Goal: Task Accomplishment & Management: Complete application form

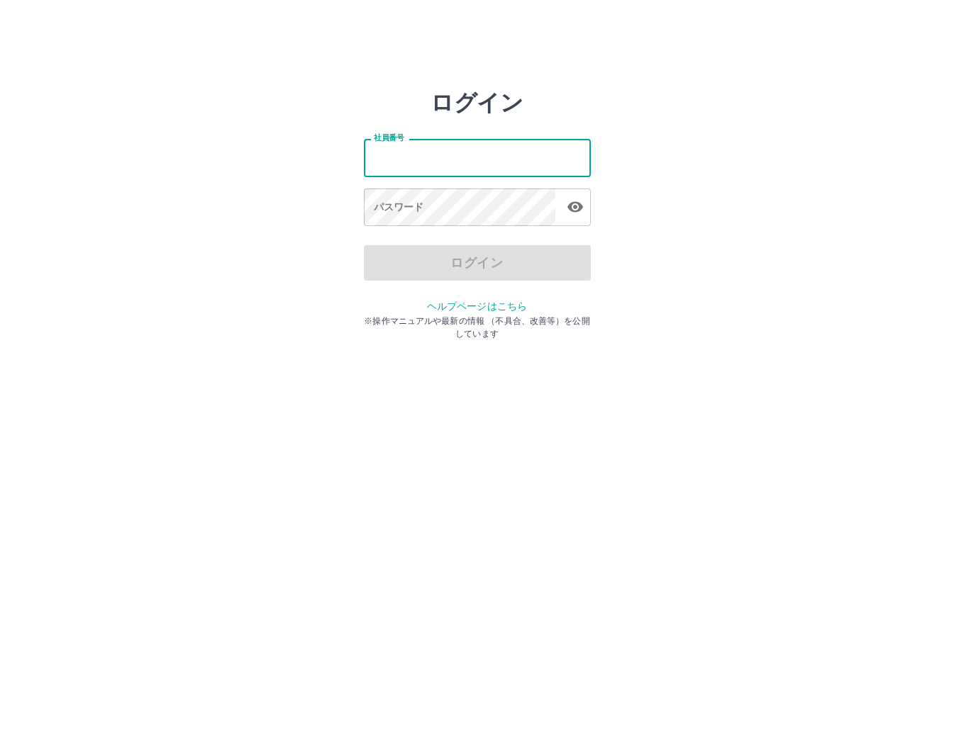
type input "*******"
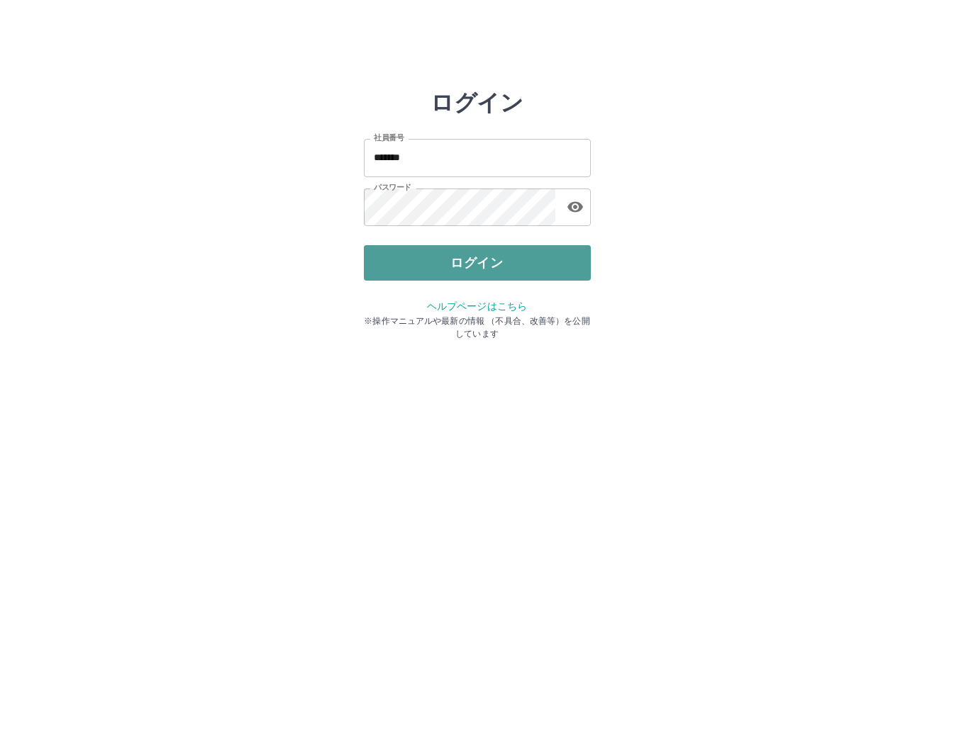
click at [447, 256] on button "ログイン" at bounding box center [477, 262] width 227 height 35
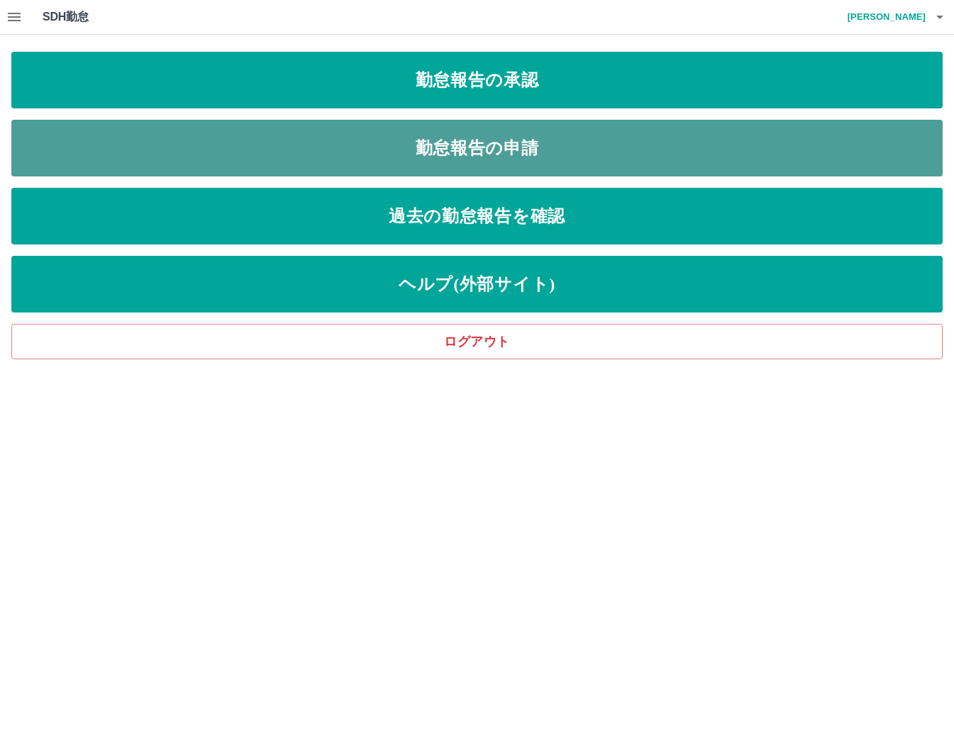
click at [418, 148] on link "勤怠報告の申請" at bounding box center [476, 148] width 931 height 57
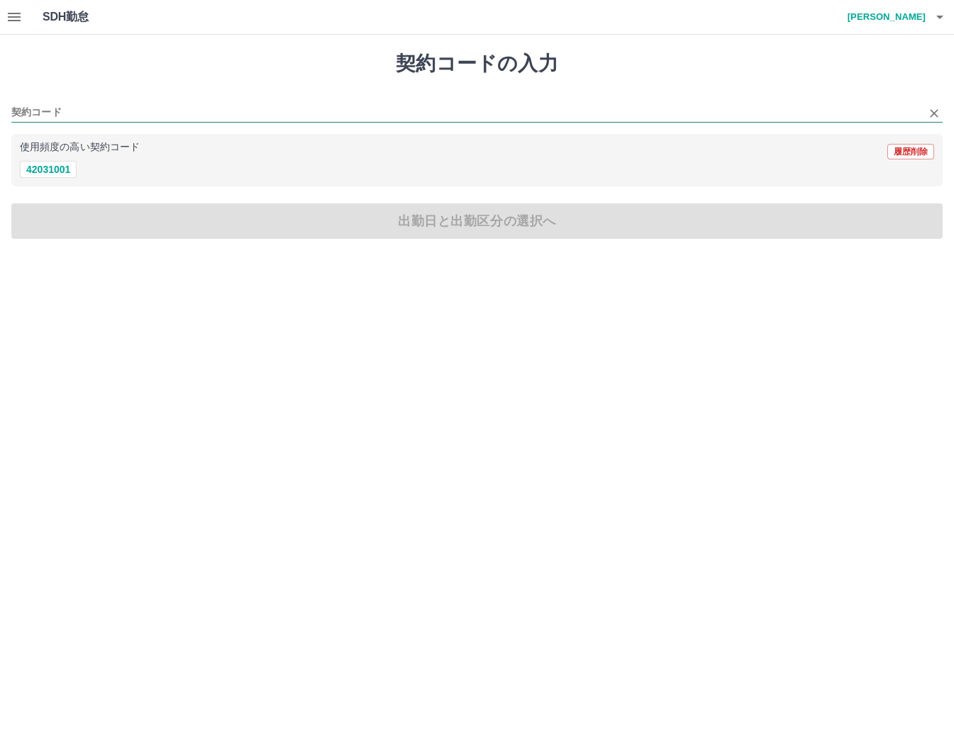
click at [30, 111] on input "契約コード" at bounding box center [466, 113] width 910 height 18
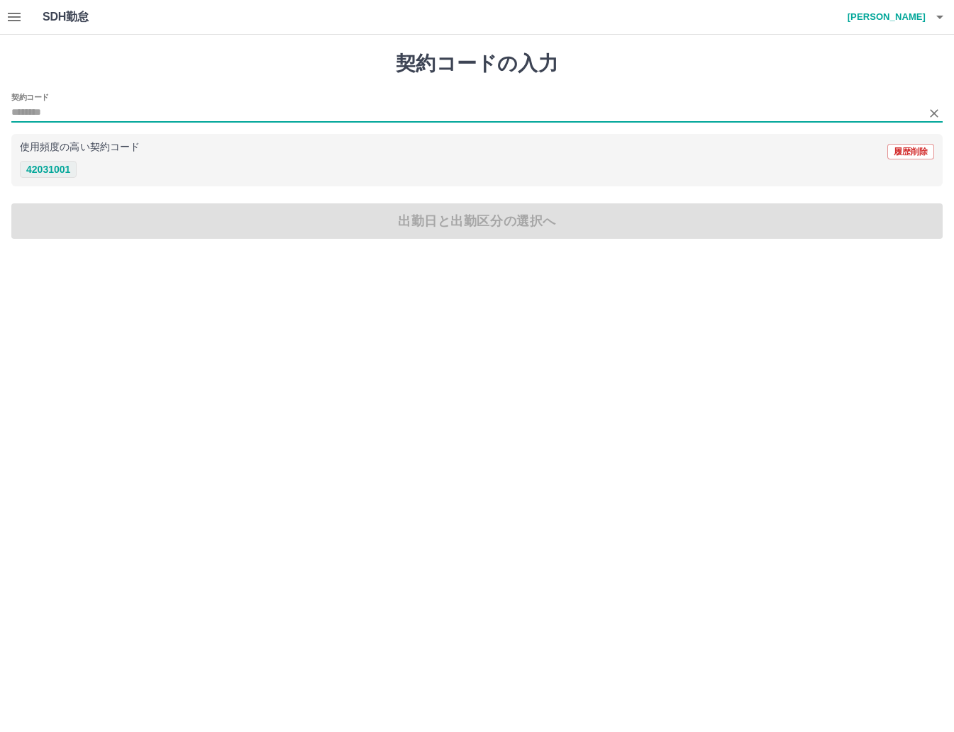
click at [40, 167] on button "42031001" at bounding box center [48, 169] width 57 height 17
type input "********"
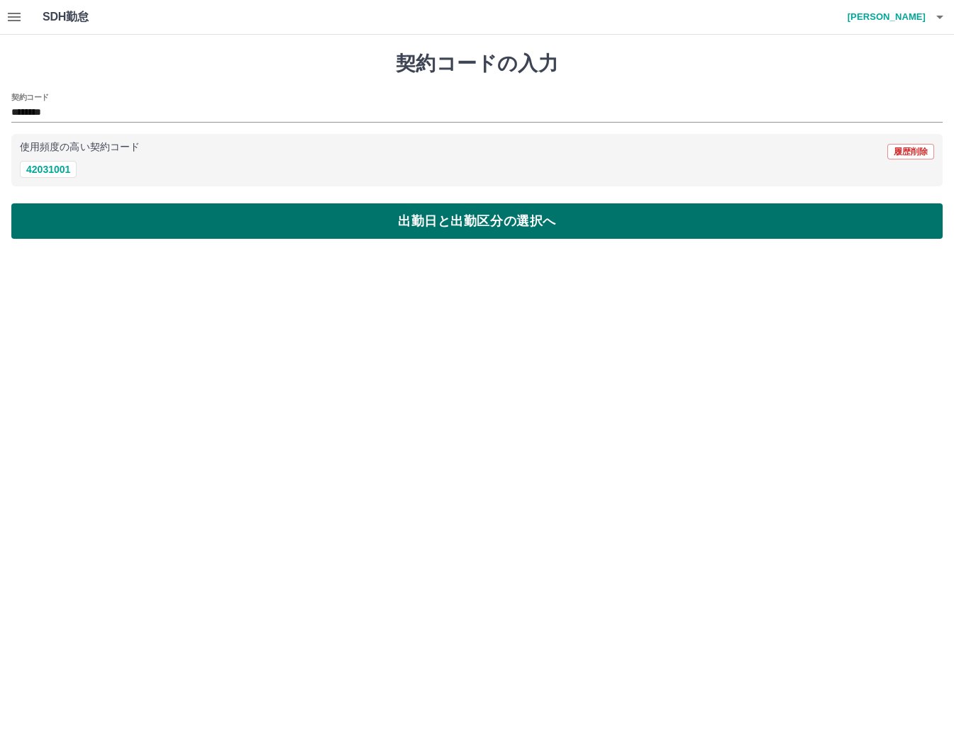
click at [47, 223] on button "出勤日と出勤区分の選択へ" at bounding box center [476, 221] width 931 height 35
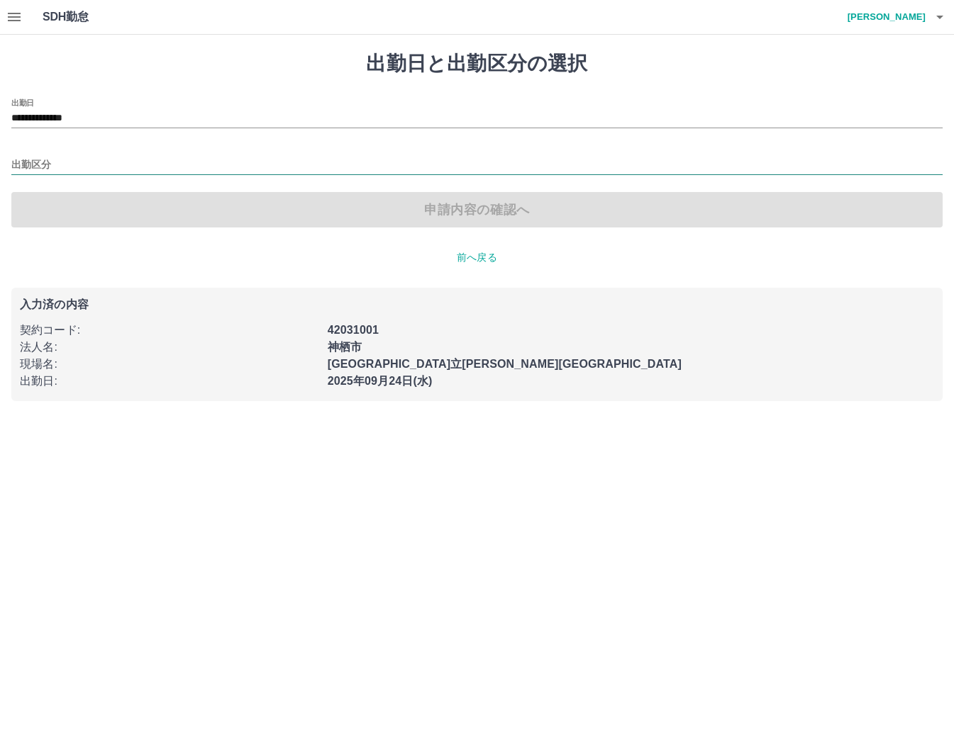
click at [35, 157] on input "出勤区分" at bounding box center [476, 166] width 931 height 18
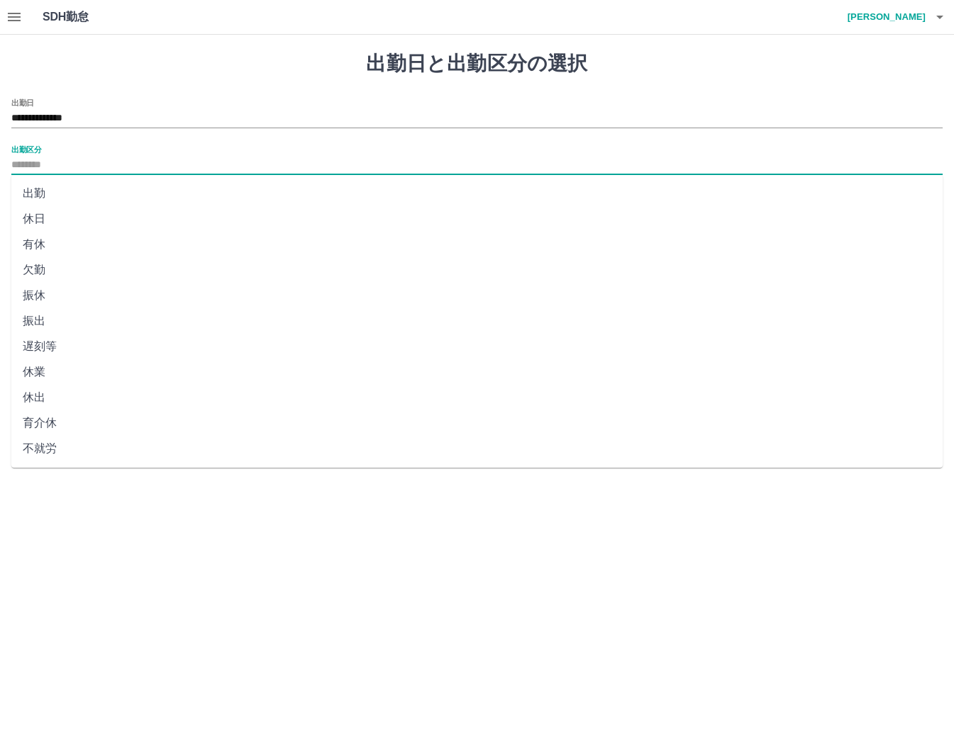
click at [43, 189] on li "出勤" at bounding box center [476, 194] width 931 height 26
type input "**"
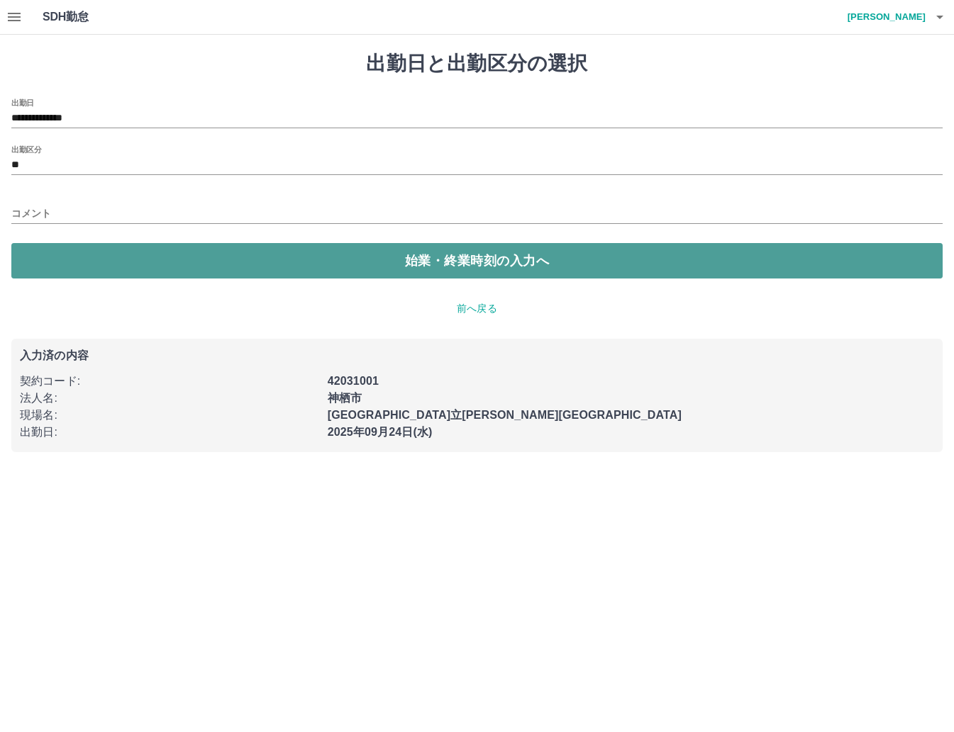
click at [93, 265] on button "始業・終業時刻の入力へ" at bounding box center [476, 260] width 931 height 35
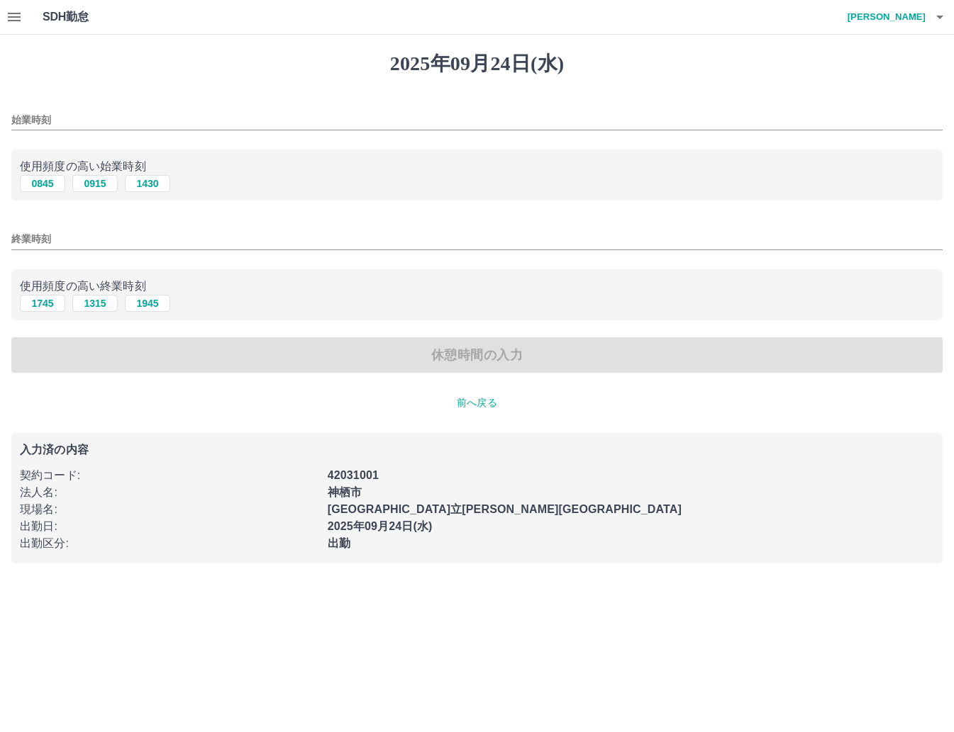
click at [41, 180] on button "0845" at bounding box center [42, 183] width 45 height 17
type input "****"
click at [45, 306] on button "1745" at bounding box center [42, 303] width 45 height 17
type input "****"
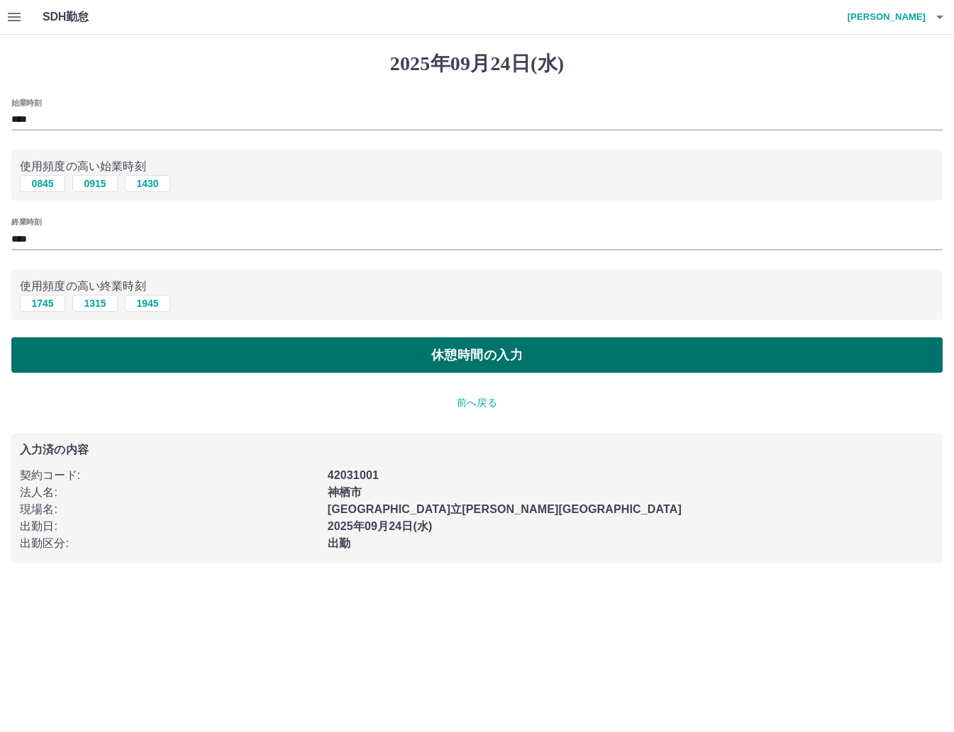
click at [147, 364] on button "休憩時間の入力" at bounding box center [476, 355] width 931 height 35
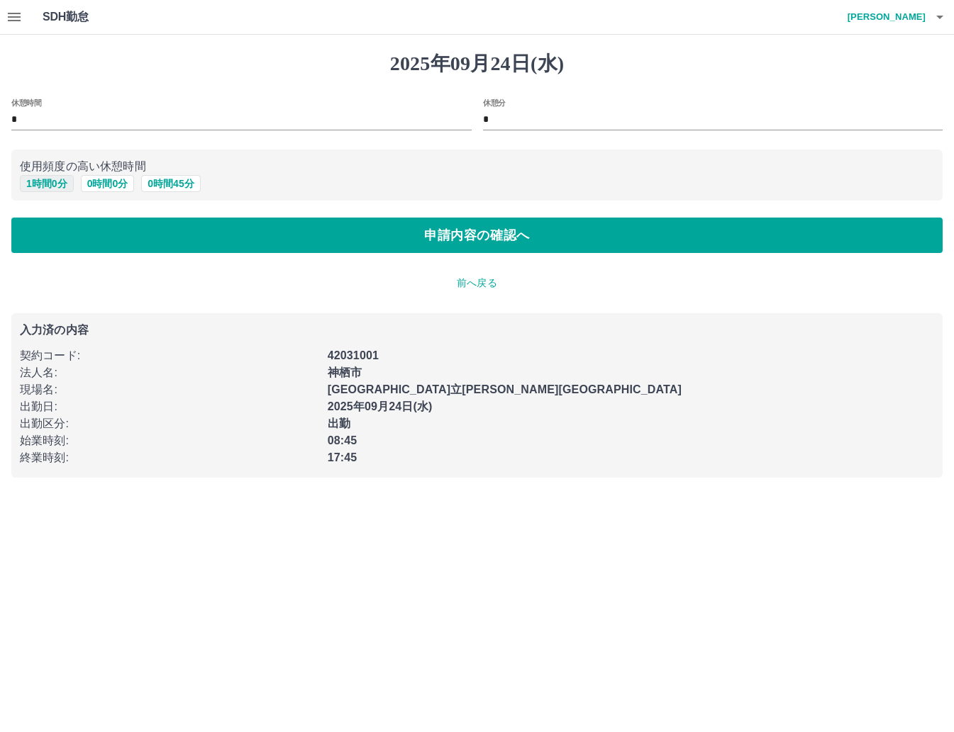
click at [50, 184] on button "1 時間 0 分" at bounding box center [47, 183] width 54 height 17
type input "*"
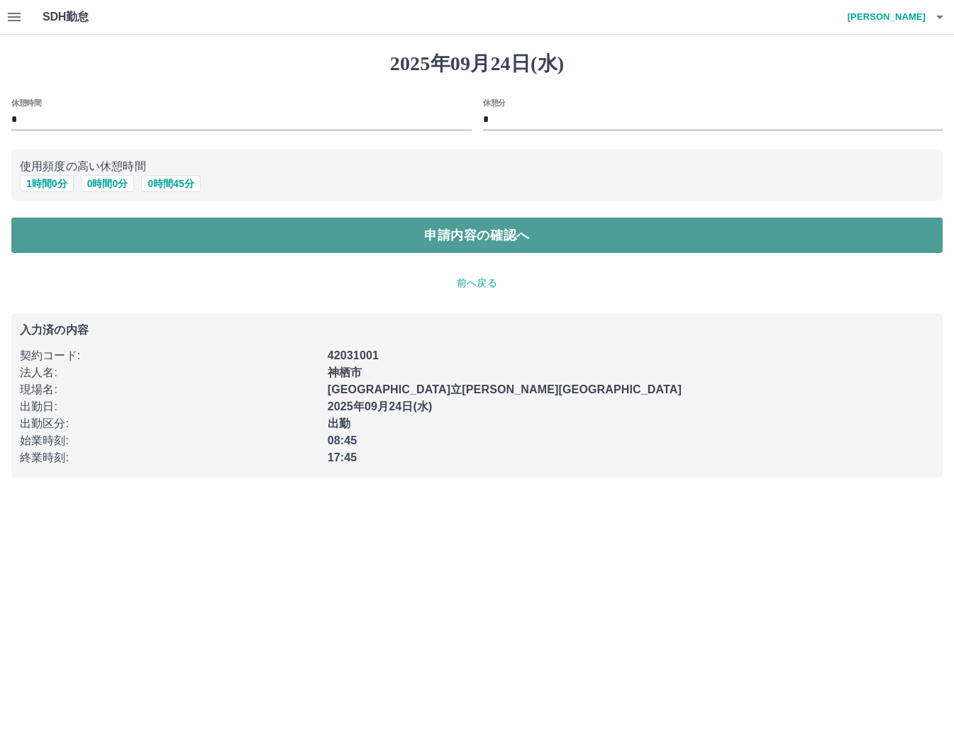
click at [147, 243] on button "申請内容の確認へ" at bounding box center [476, 235] width 931 height 35
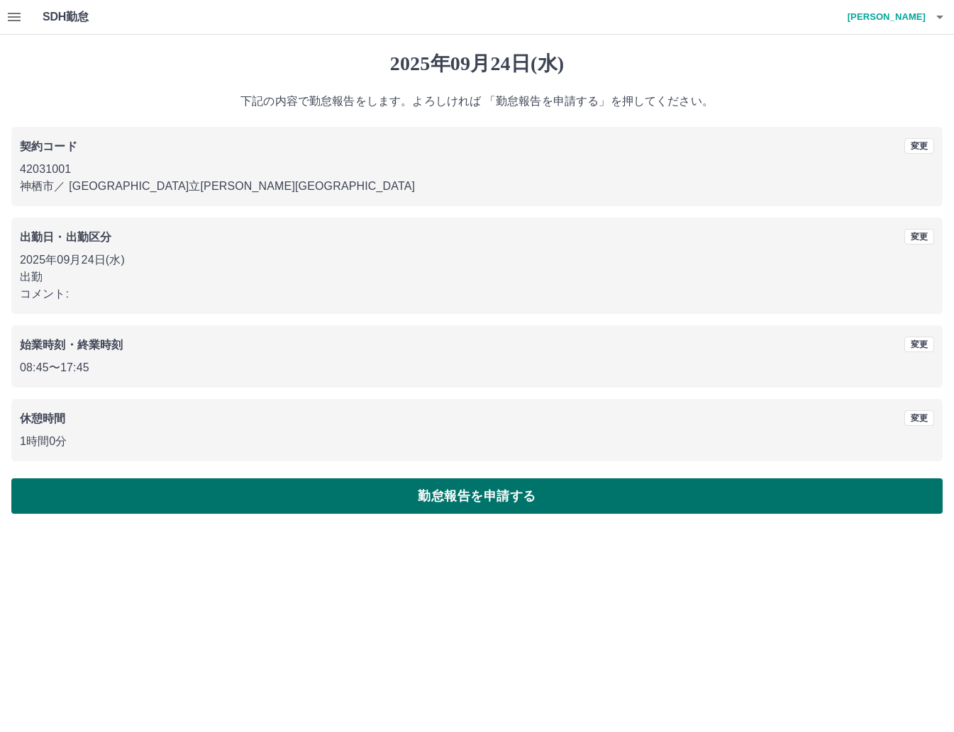
click at [477, 494] on button "勤怠報告を申請する" at bounding box center [476, 496] width 931 height 35
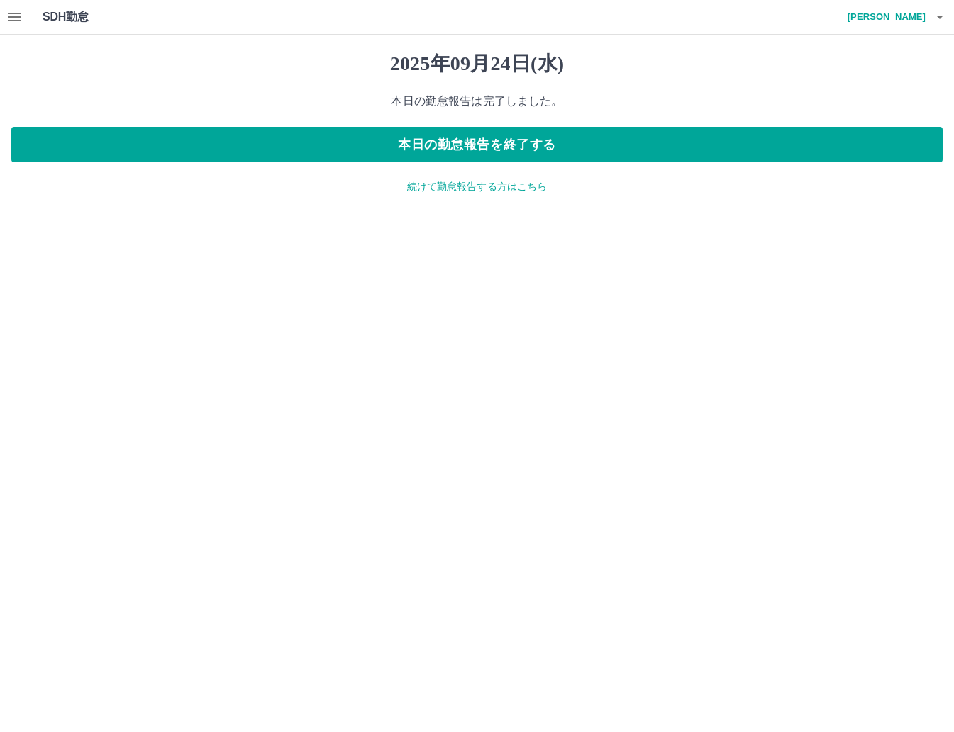
click at [21, 15] on icon "button" at bounding box center [14, 17] width 17 height 17
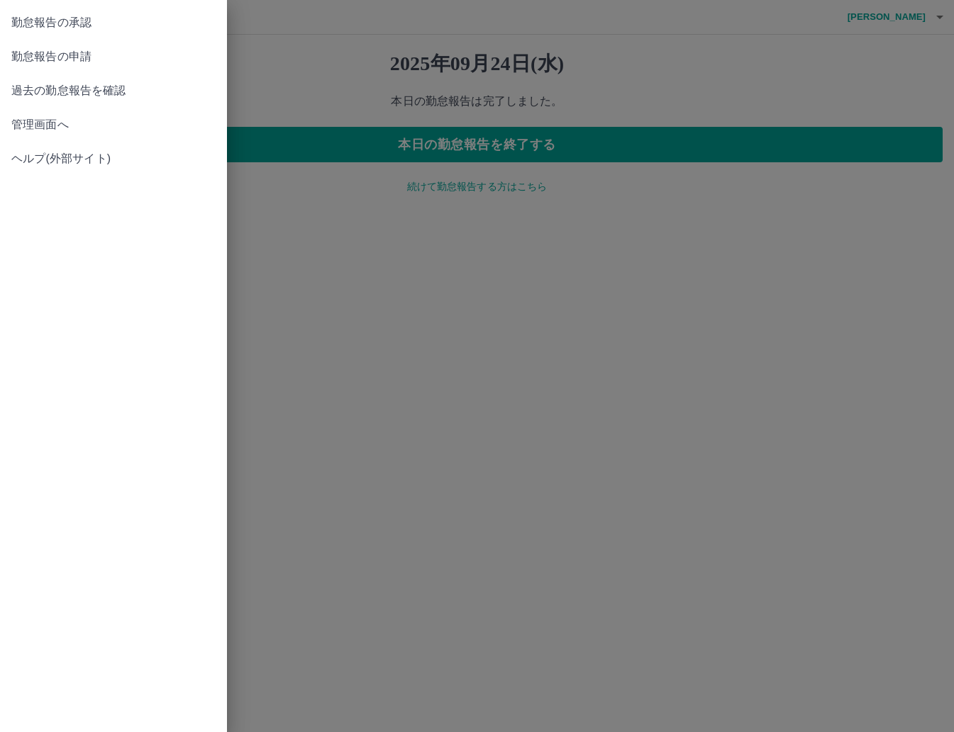
click at [21, 127] on span "管理画面へ" at bounding box center [113, 124] width 204 height 17
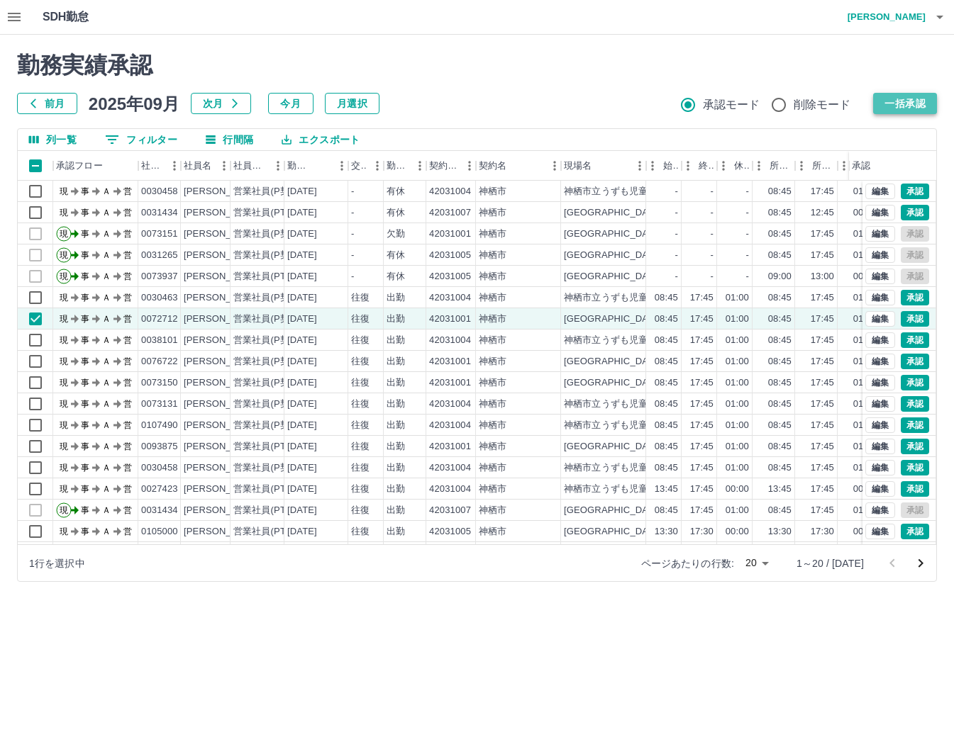
click at [907, 99] on button "一括承認" at bounding box center [905, 103] width 64 height 21
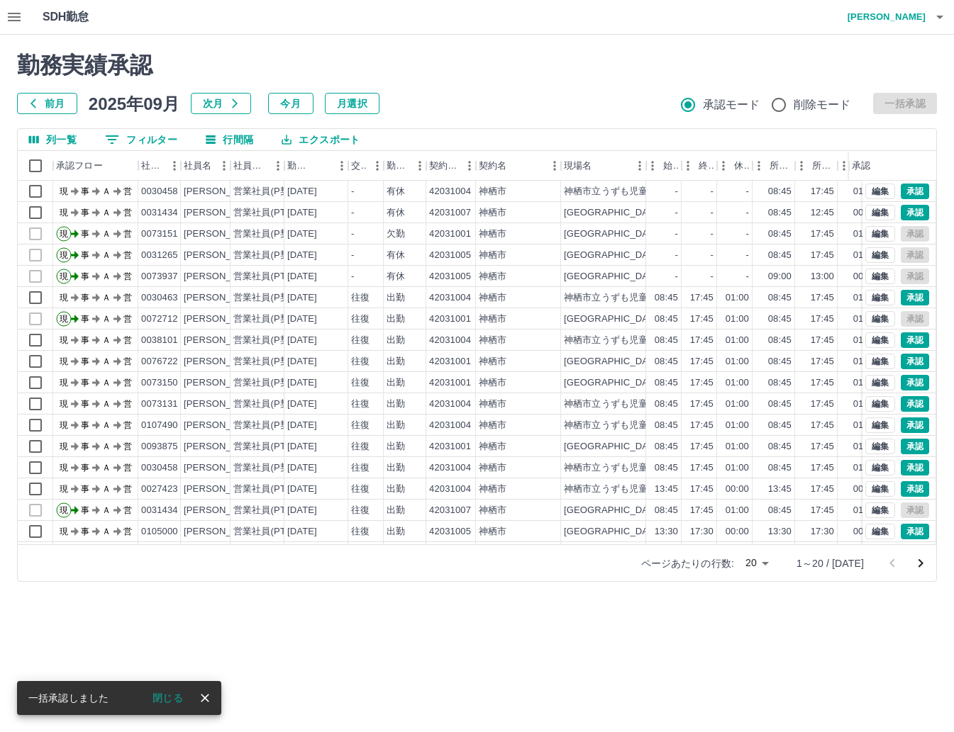
click at [17, 22] on icon "button" at bounding box center [14, 17] width 17 height 17
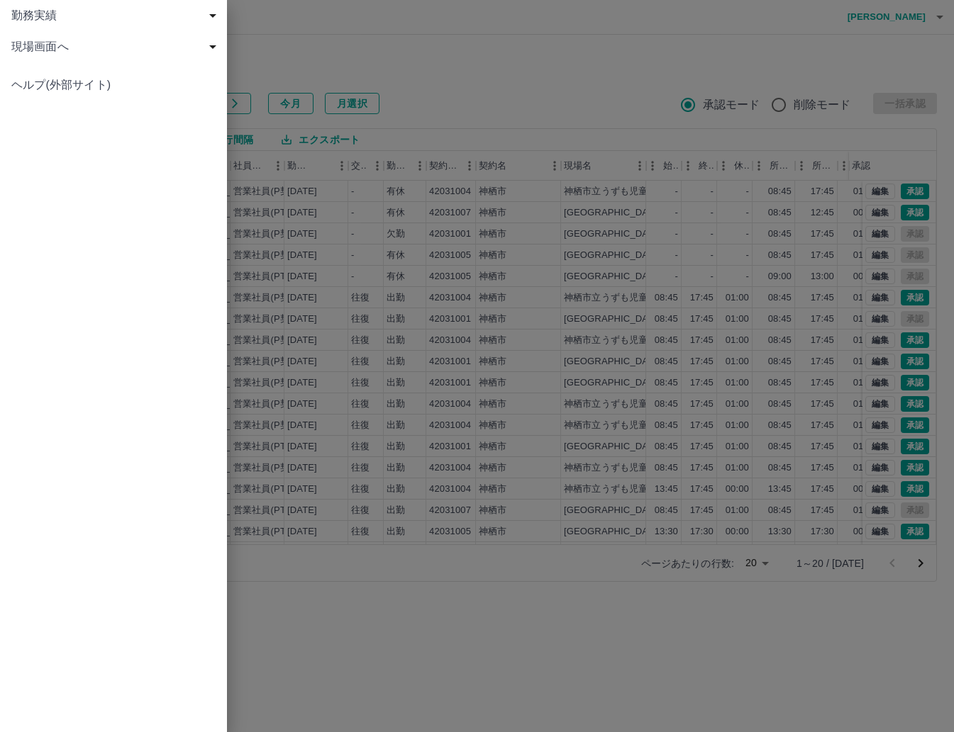
click at [413, 55] on div at bounding box center [477, 366] width 954 height 732
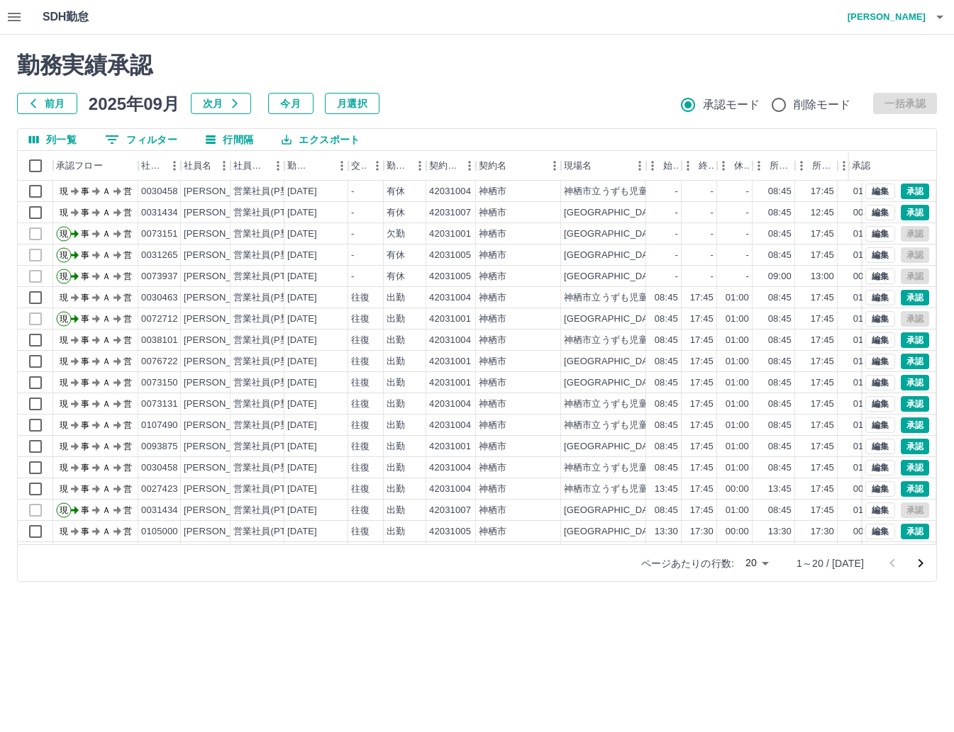
click at [156, 136] on button "0 フィルター" at bounding box center [141, 139] width 95 height 21
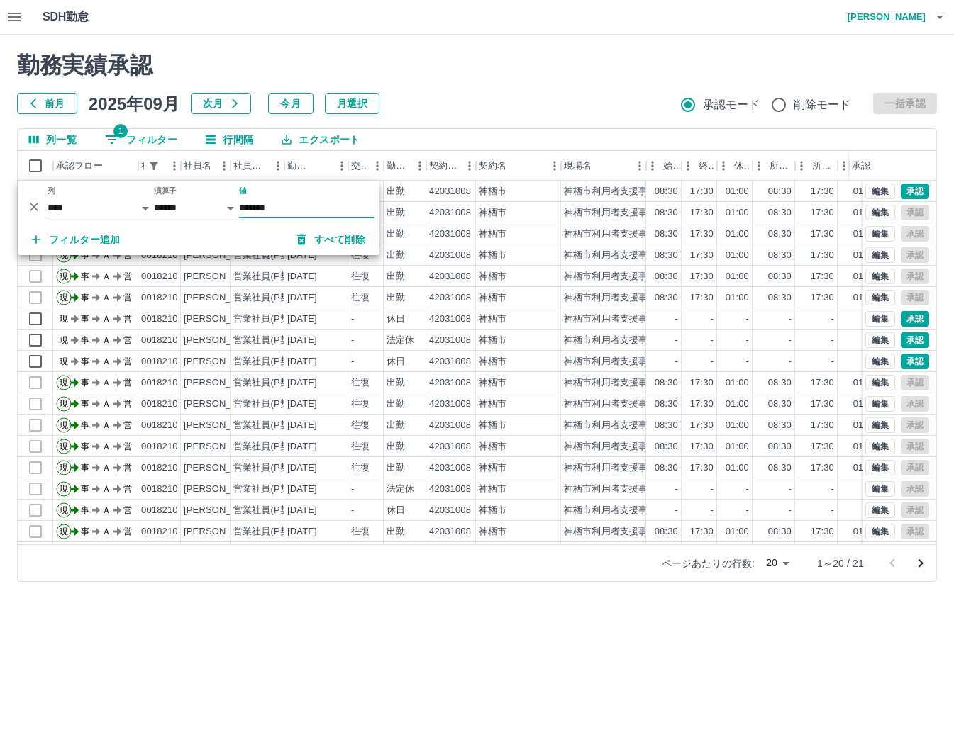
type input "*******"
click at [489, 89] on div "勤務実績承認 前月 2025年09月 次月 今月 月選択 承認モード 削除モード 一括承認" at bounding box center [477, 83] width 920 height 62
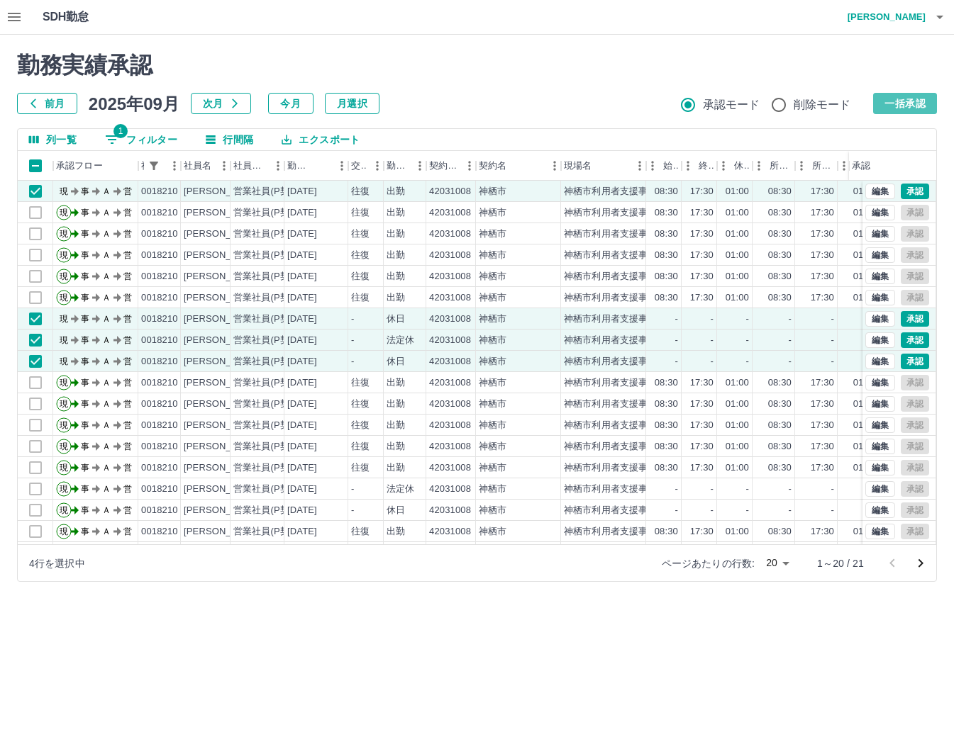
click at [886, 103] on button "一括承認" at bounding box center [905, 103] width 64 height 21
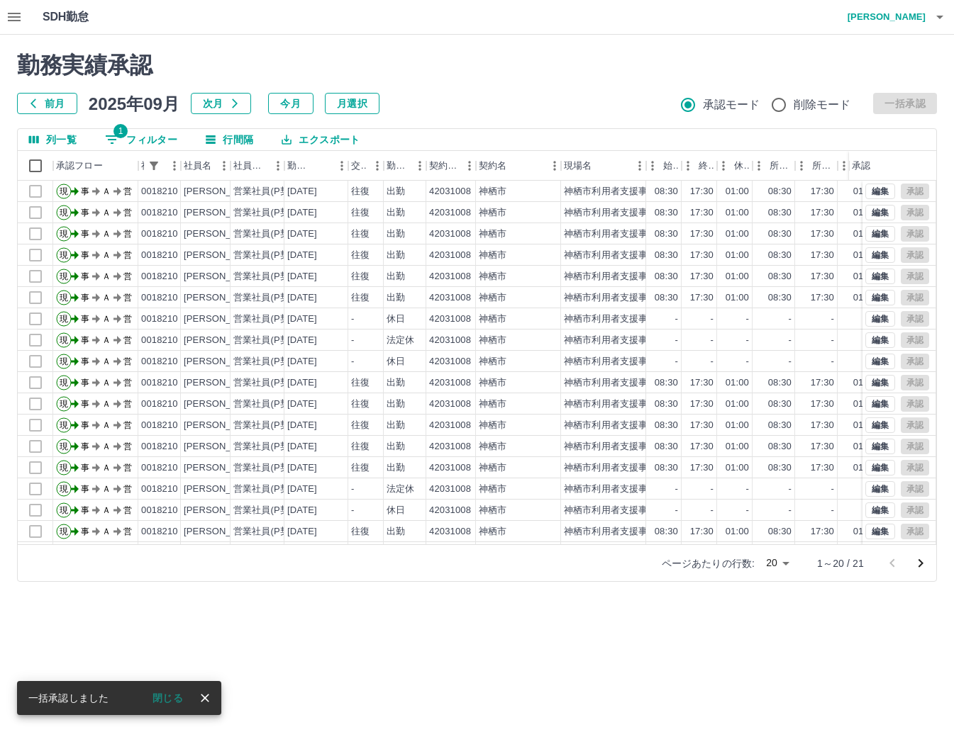
click at [934, 12] on icon "button" at bounding box center [939, 17] width 17 height 17
click at [838, 107] on li "ログアウト" at bounding box center [880, 104] width 126 height 26
